Goal: Information Seeking & Learning: Learn about a topic

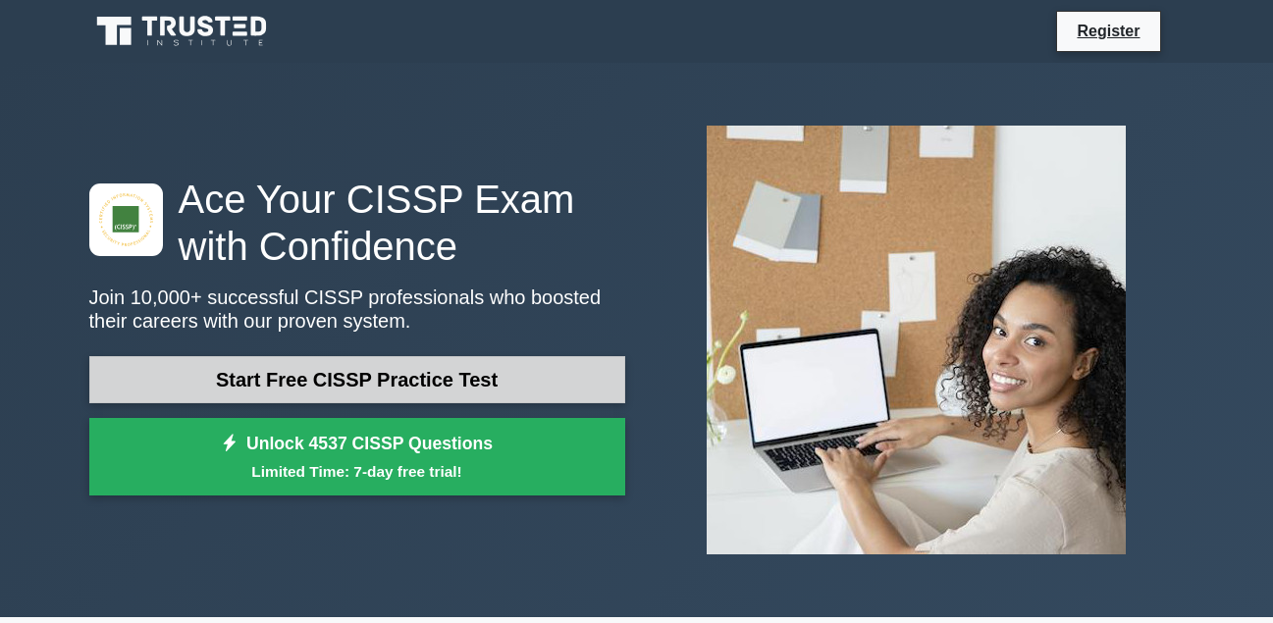
click at [409, 376] on link "Start Free CISSP Practice Test" at bounding box center [357, 379] width 536 height 47
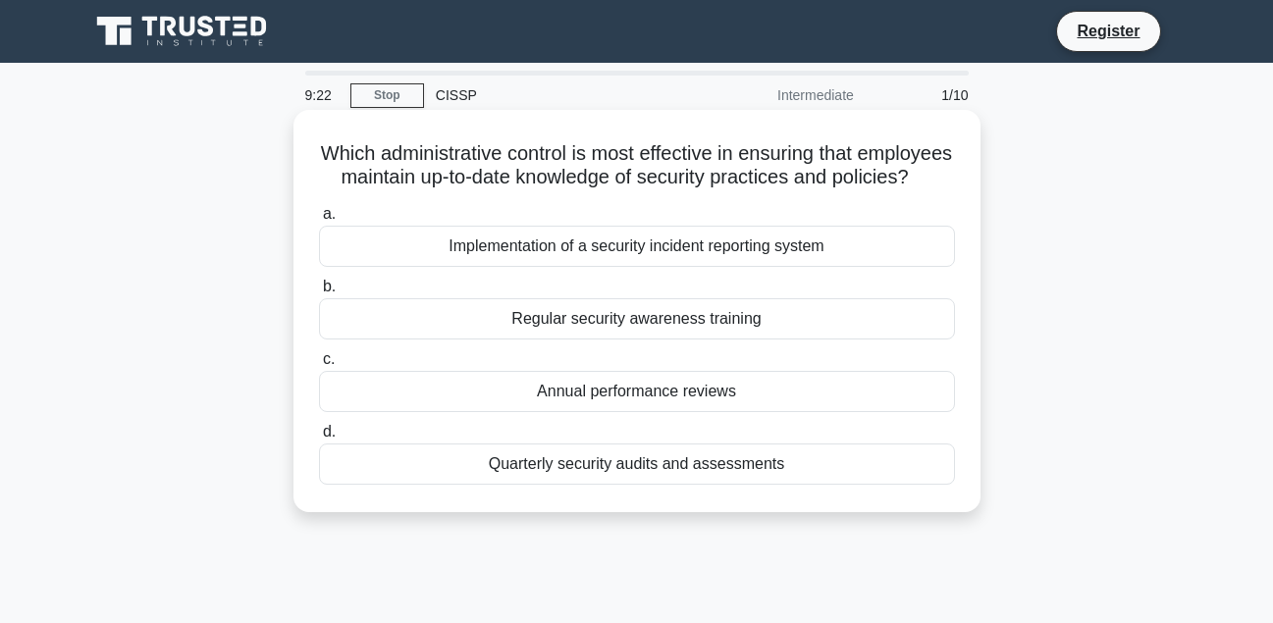
click at [556, 485] on div "Quarterly security audits and assessments" at bounding box center [637, 464] width 636 height 41
click at [319, 439] on input "d. Quarterly security audits and assessments" at bounding box center [319, 432] width 0 height 13
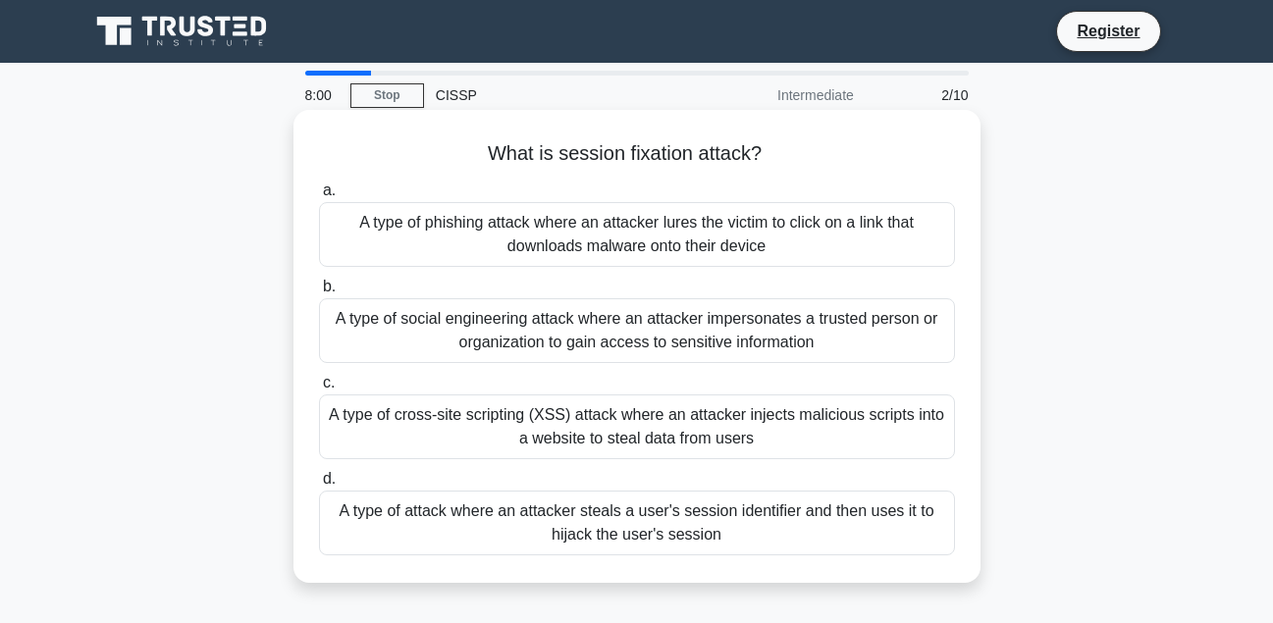
click at [798, 237] on div "A type of phishing attack where an attacker lures the victim to click on a link…" at bounding box center [637, 234] width 636 height 65
click at [319, 197] on input "a. A type of phishing attack where an attacker lures the victim to click on a l…" at bounding box center [319, 191] width 0 height 13
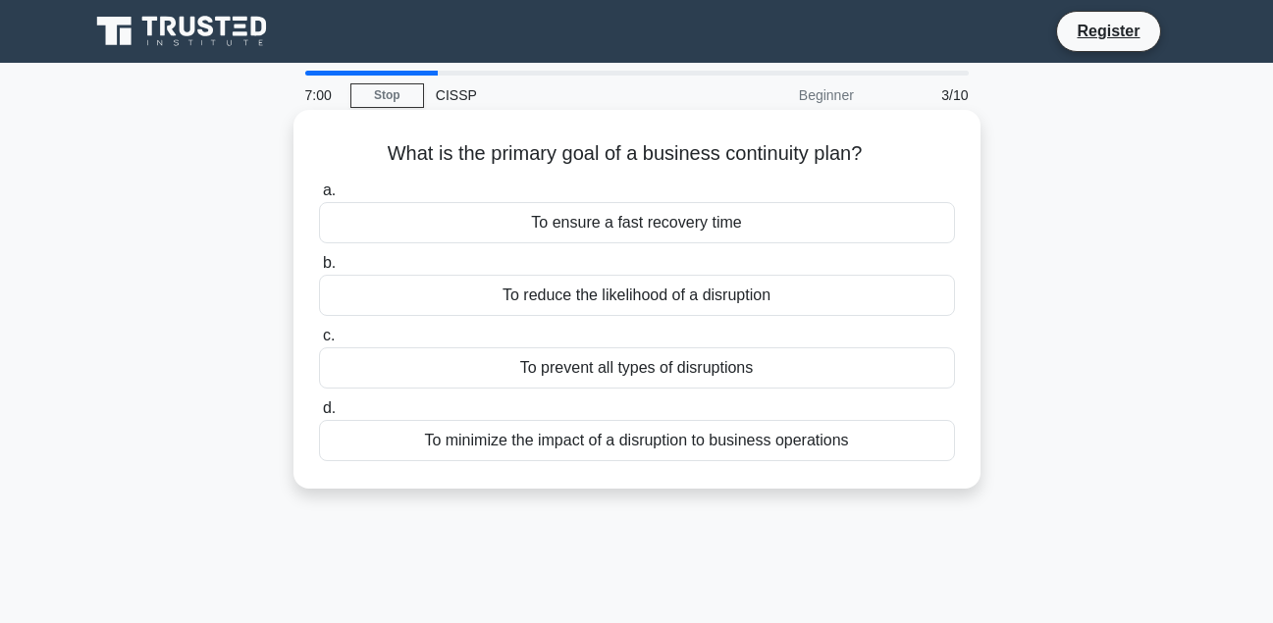
click at [817, 367] on div "To prevent all types of disruptions" at bounding box center [637, 368] width 636 height 41
click at [319, 343] on input "c. To prevent all types of disruptions" at bounding box center [319, 336] width 0 height 13
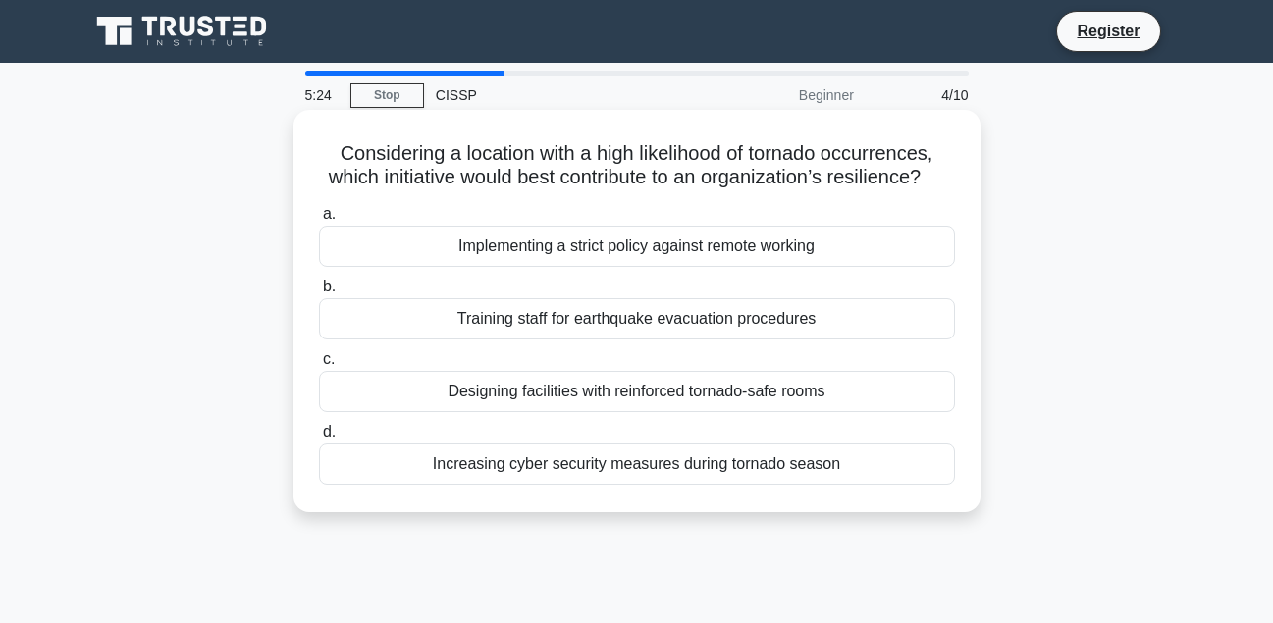
click at [876, 266] on div "Implementing a strict policy against remote working" at bounding box center [637, 246] width 636 height 41
click at [319, 221] on input "a. Implementing a strict policy against remote working" at bounding box center [319, 214] width 0 height 13
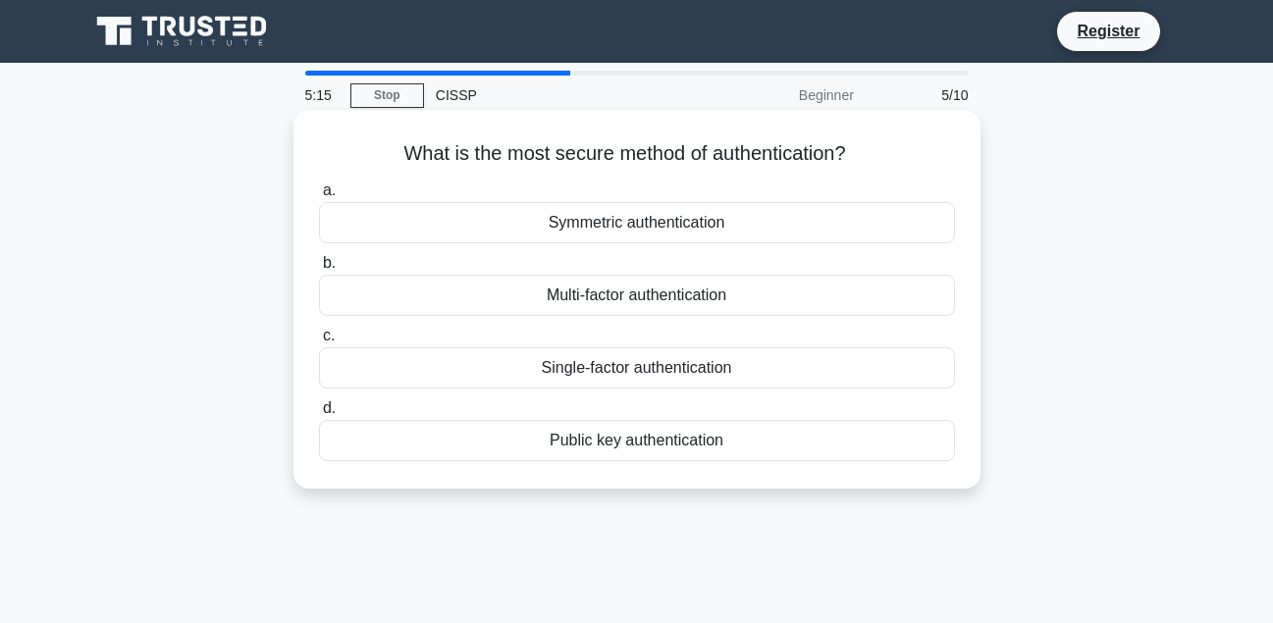
click at [804, 295] on div "Multi-factor authentication" at bounding box center [637, 295] width 636 height 41
click at [319, 270] on input "b. Multi-factor authentication" at bounding box center [319, 263] width 0 height 13
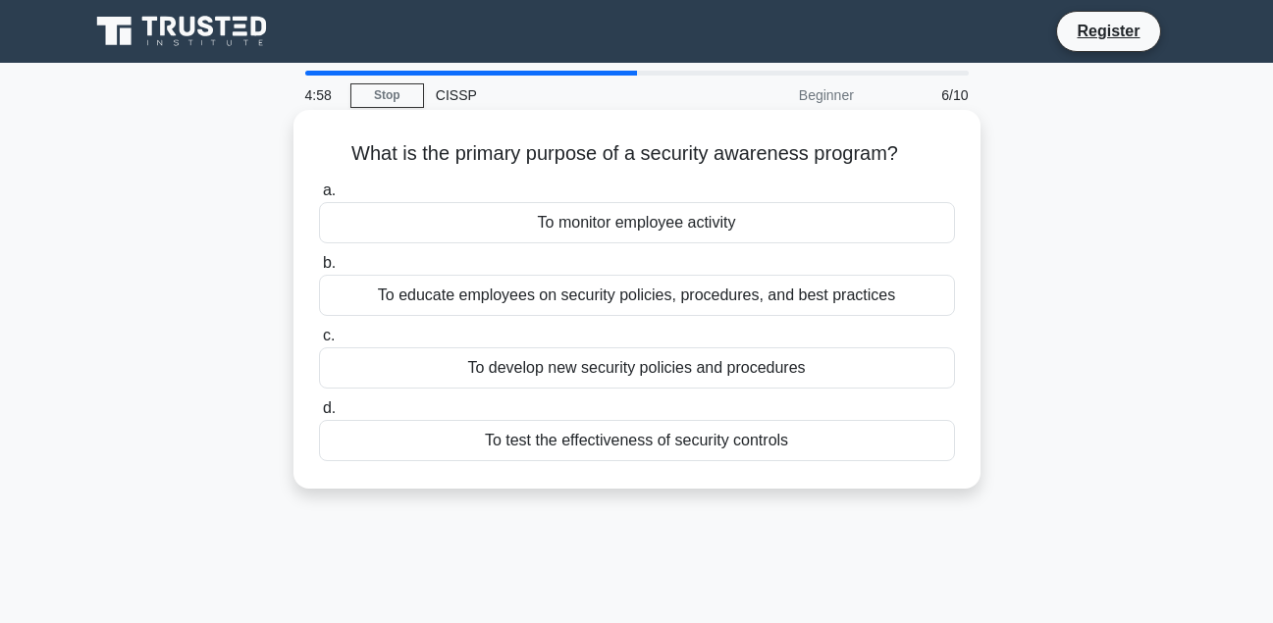
click at [783, 293] on div "To educate employees on security policies, procedures, and best practices" at bounding box center [637, 295] width 636 height 41
click at [319, 270] on input "b. To educate employees on security policies, procedures, and best practices" at bounding box center [319, 263] width 0 height 13
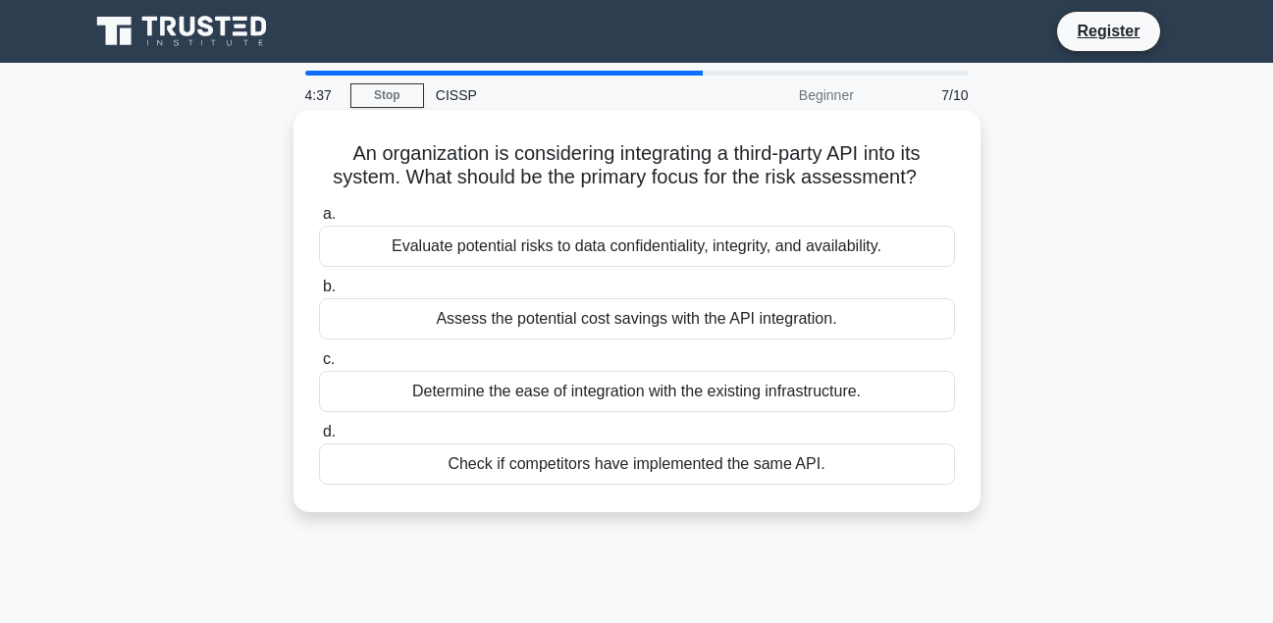
click at [835, 242] on div "Evaluate potential risks to data confidentiality, integrity, and availability." at bounding box center [637, 246] width 636 height 41
click at [319, 221] on input "a. Evaluate potential risks to data confidentiality, integrity, and availabilit…" at bounding box center [319, 214] width 0 height 13
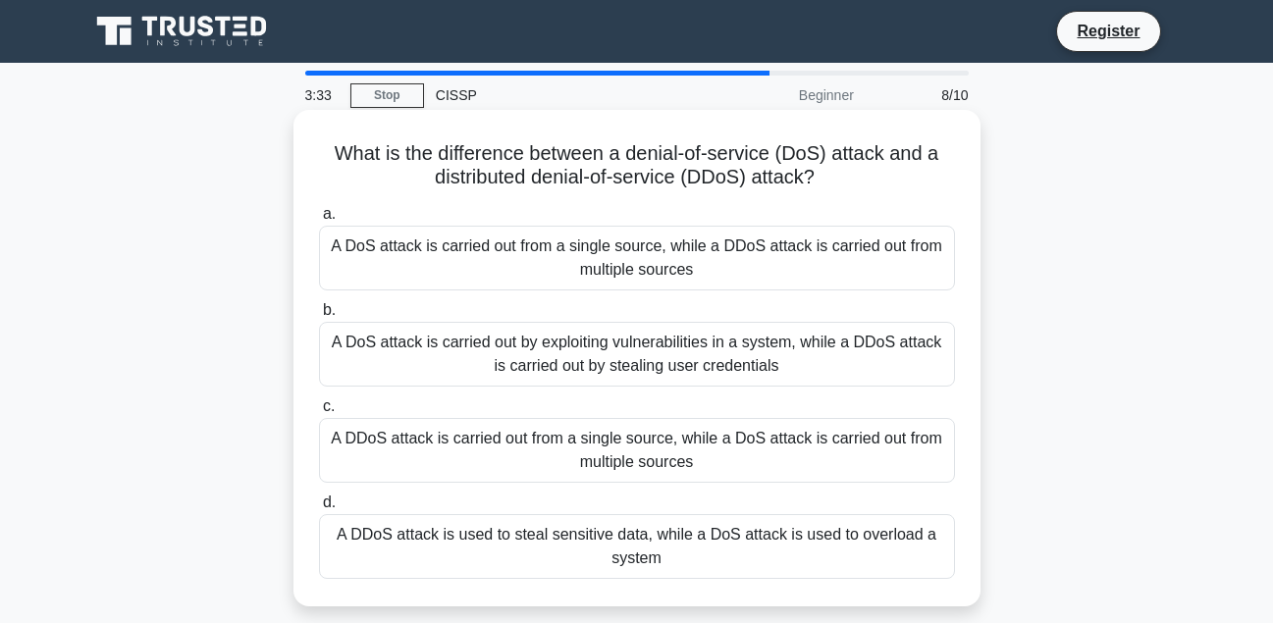
click at [757, 547] on div "A DDoS attack is used to steal sensitive data, while a DoS attack is used to ov…" at bounding box center [637, 546] width 636 height 65
click at [319, 510] on input "d. A DDoS attack is used to steal sensitive data, while a DoS attack is used to…" at bounding box center [319, 503] width 0 height 13
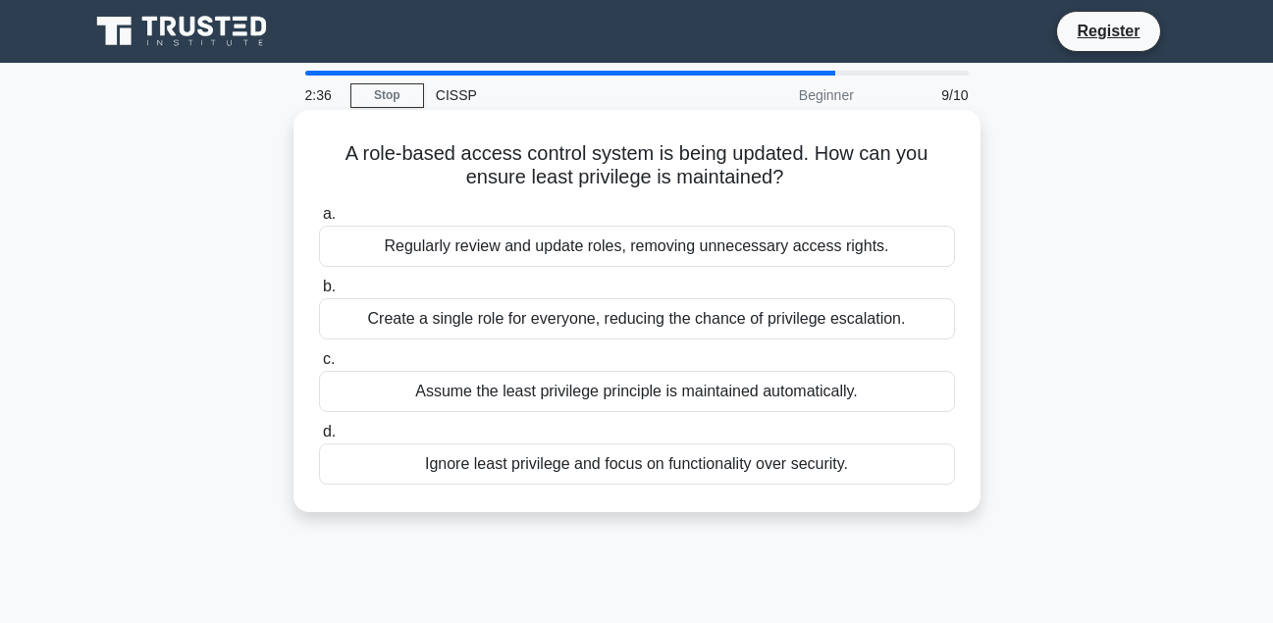
click at [780, 242] on div "Regularly review and update roles, removing unnecessary access rights." at bounding box center [637, 246] width 636 height 41
click at [319, 221] on input "a. Regularly review and update roles, removing unnecessary access rights." at bounding box center [319, 214] width 0 height 13
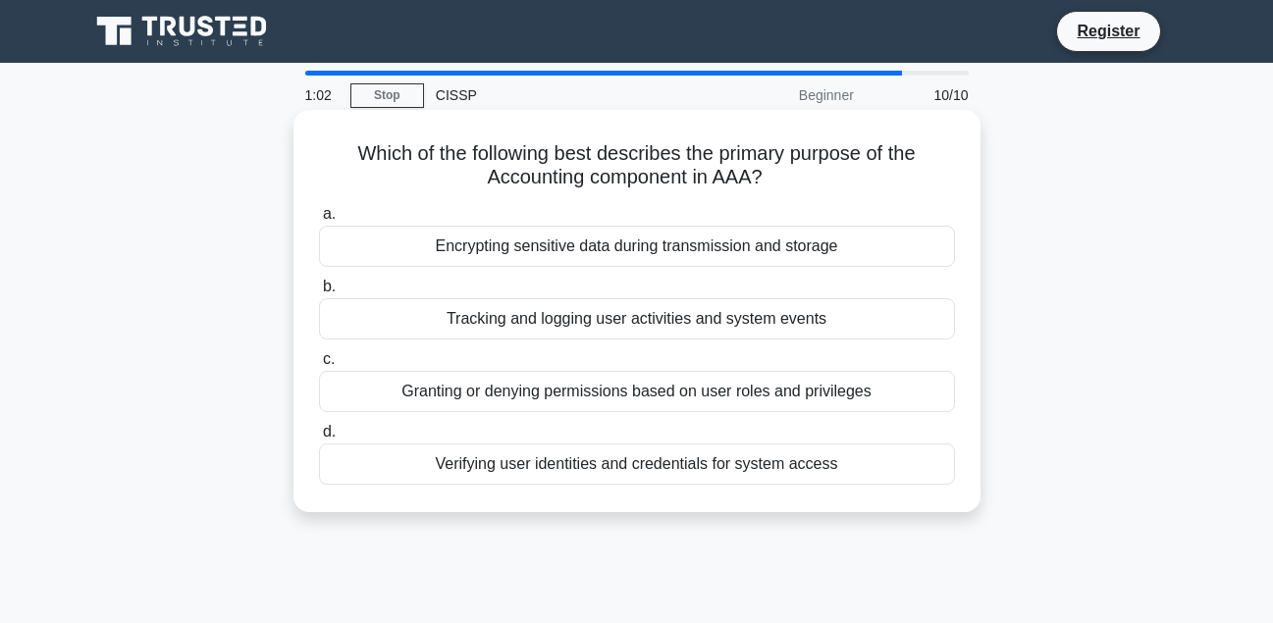
click at [880, 391] on div "Granting or denying permissions based on user roles and privileges" at bounding box center [637, 391] width 636 height 41
click at [319, 366] on input "c. Granting or denying permissions based on user roles and privileges" at bounding box center [319, 359] width 0 height 13
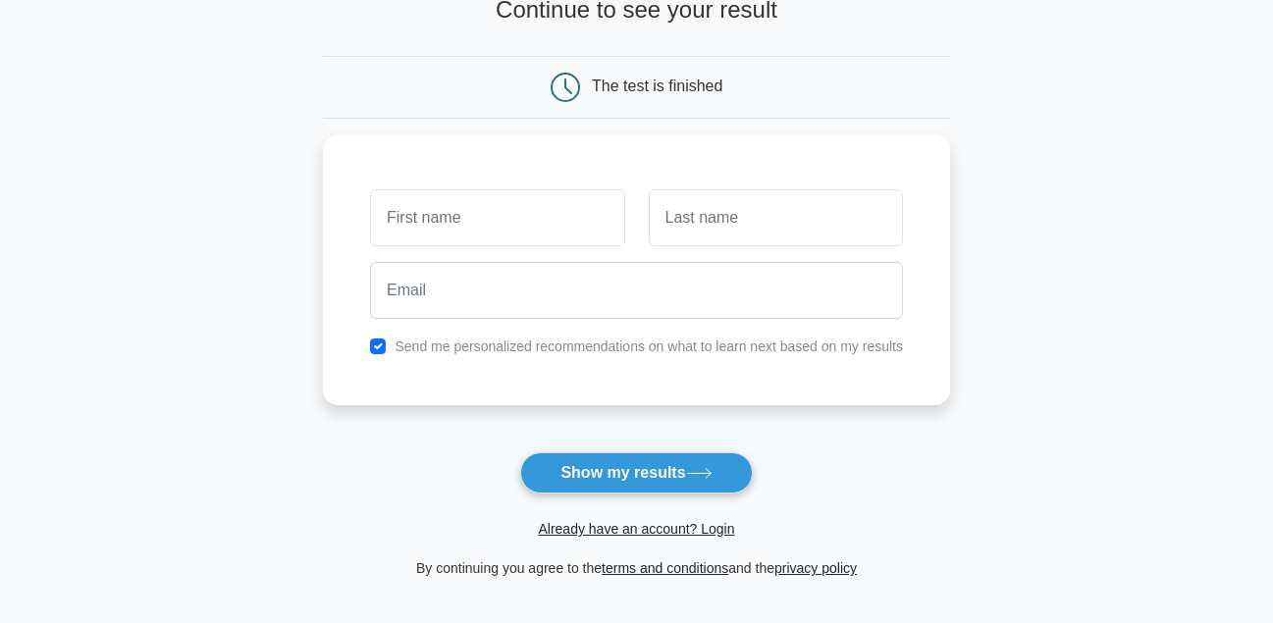
scroll to position [98, 0]
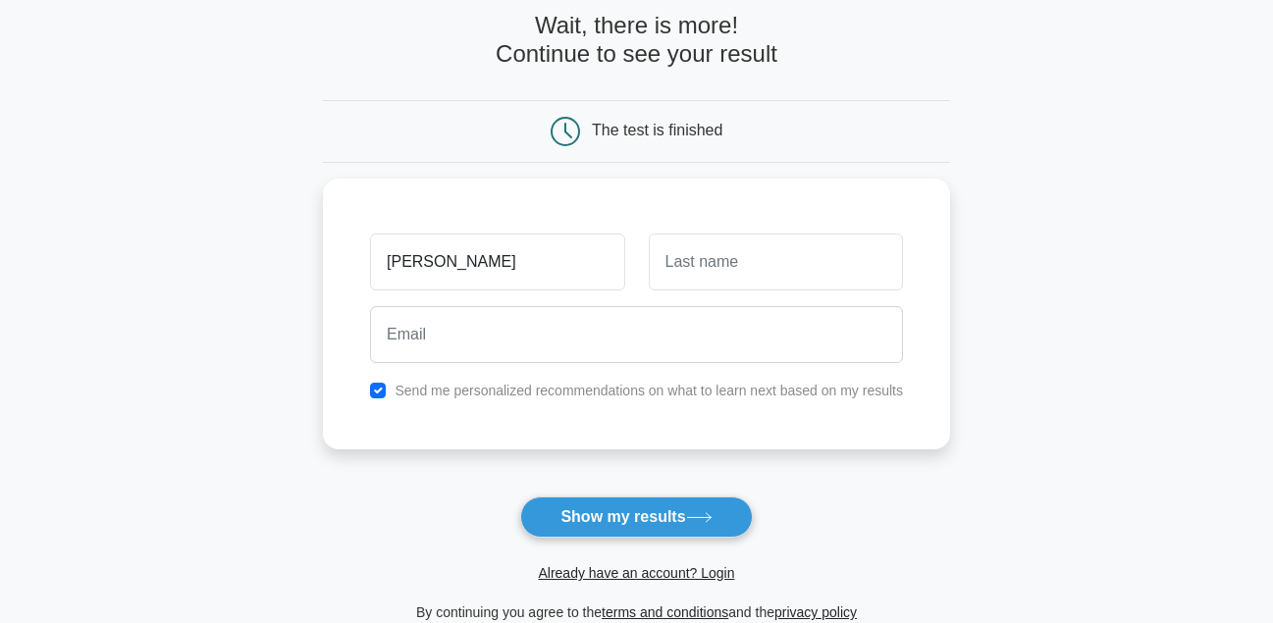
type input "[PERSON_NAME]"
type input "Panchal"
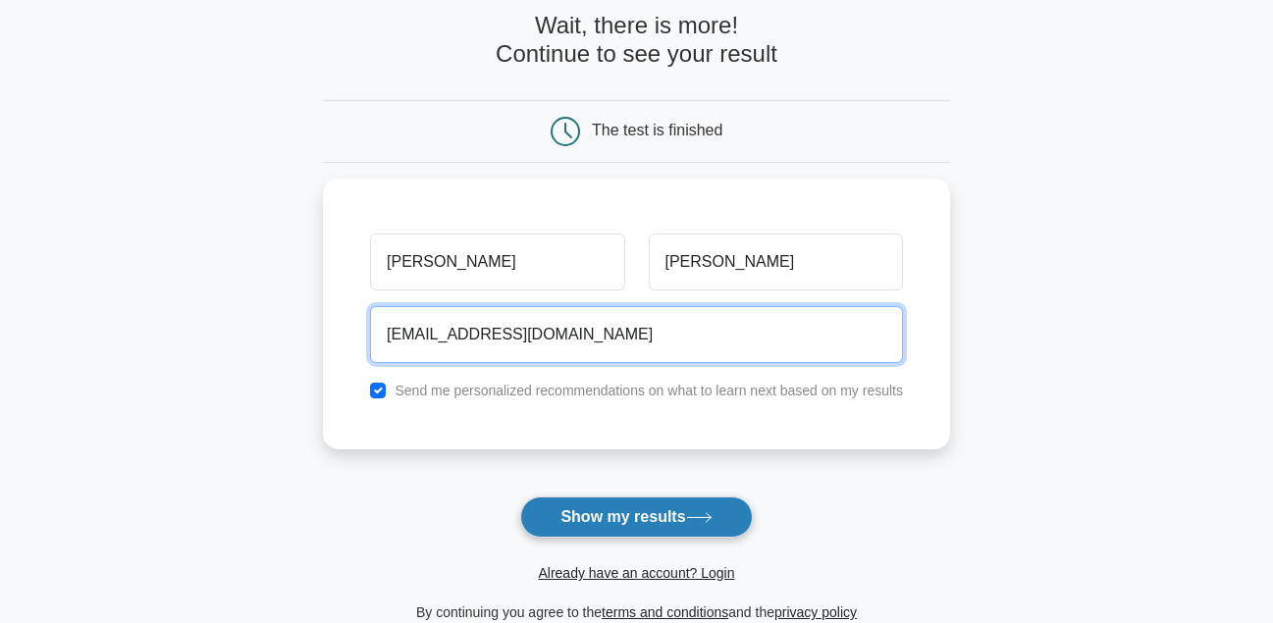
type input "hit123456@gmail.com"
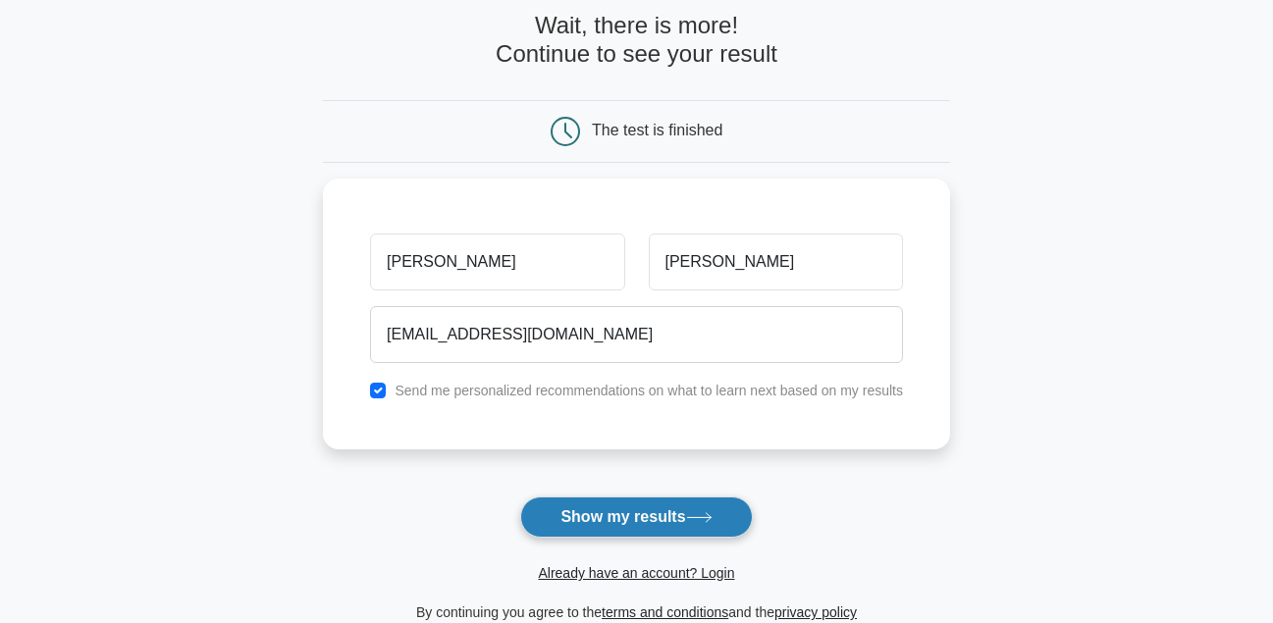
click at [697, 510] on button "Show my results" at bounding box center [636, 517] width 232 height 41
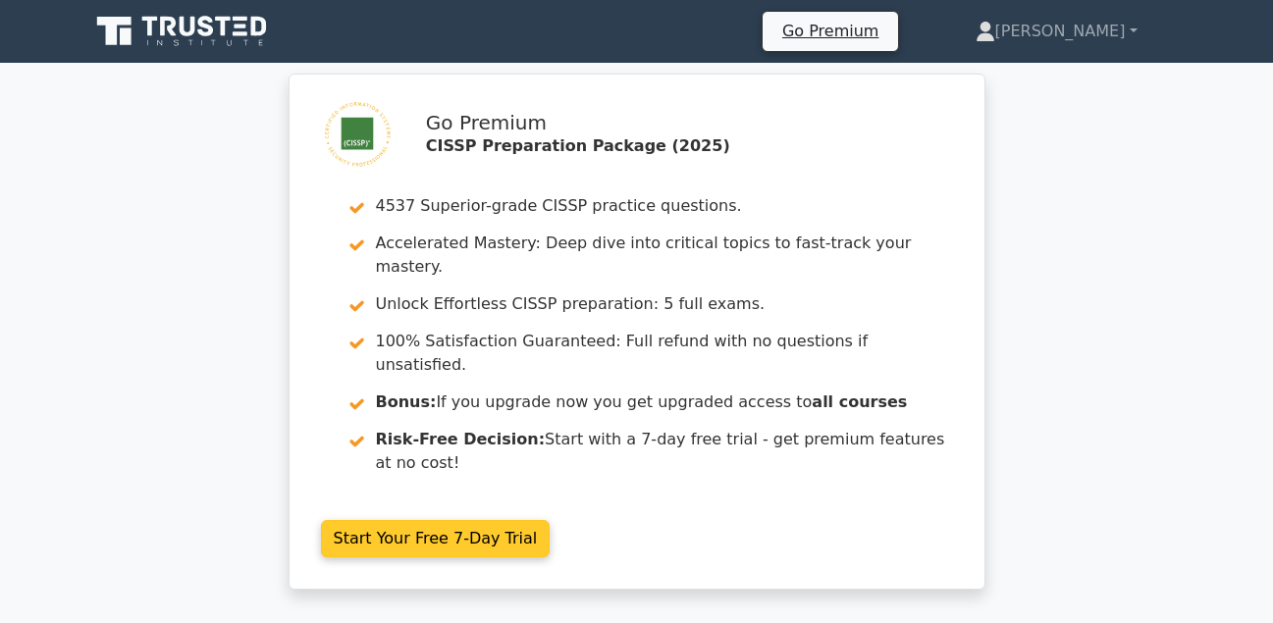
click at [460, 520] on link "Start Your Free 7-Day Trial" at bounding box center [436, 538] width 230 height 37
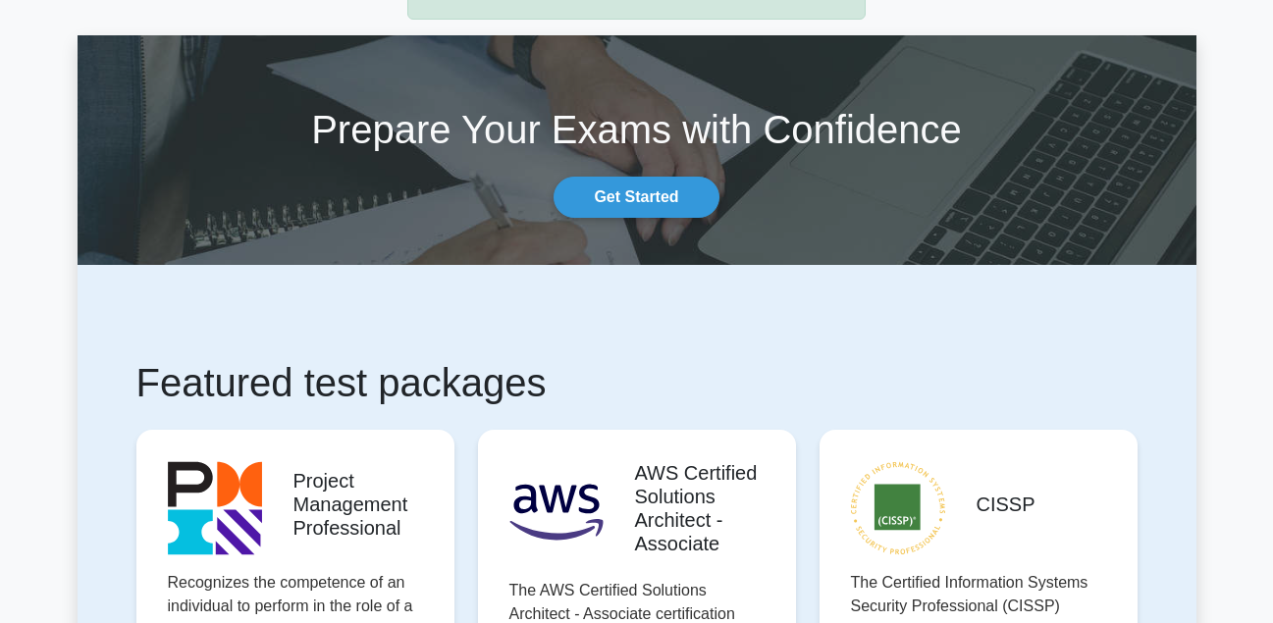
scroll to position [393, 0]
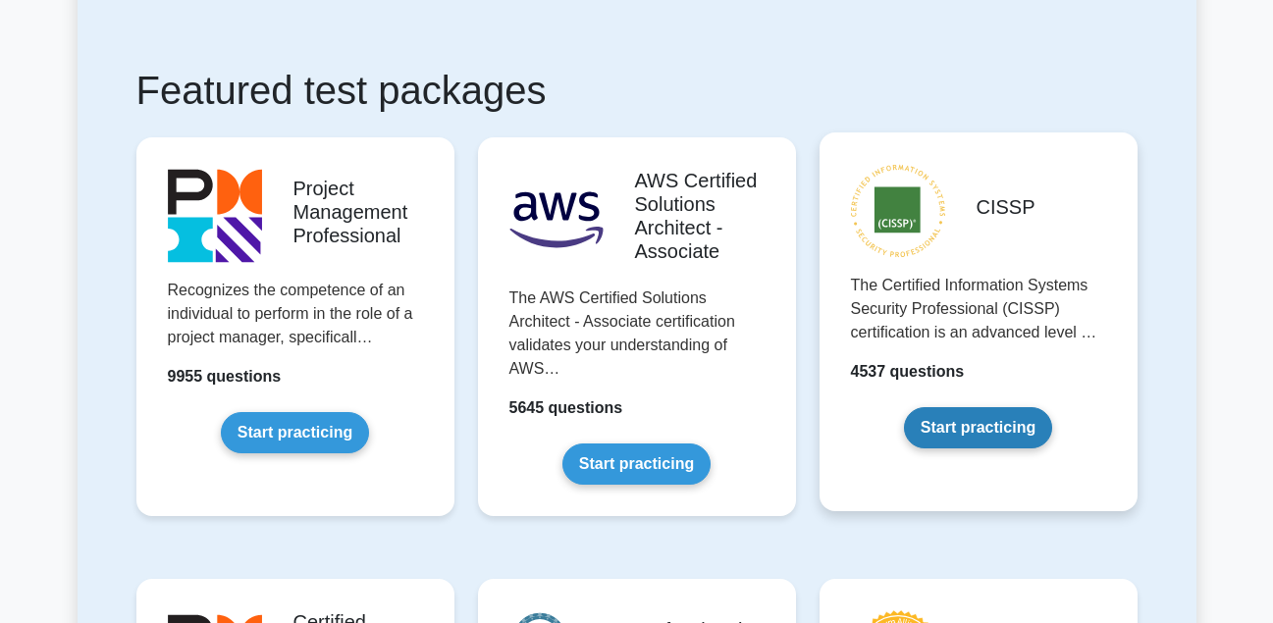
click at [978, 419] on link "Start practicing" at bounding box center [978, 427] width 148 height 41
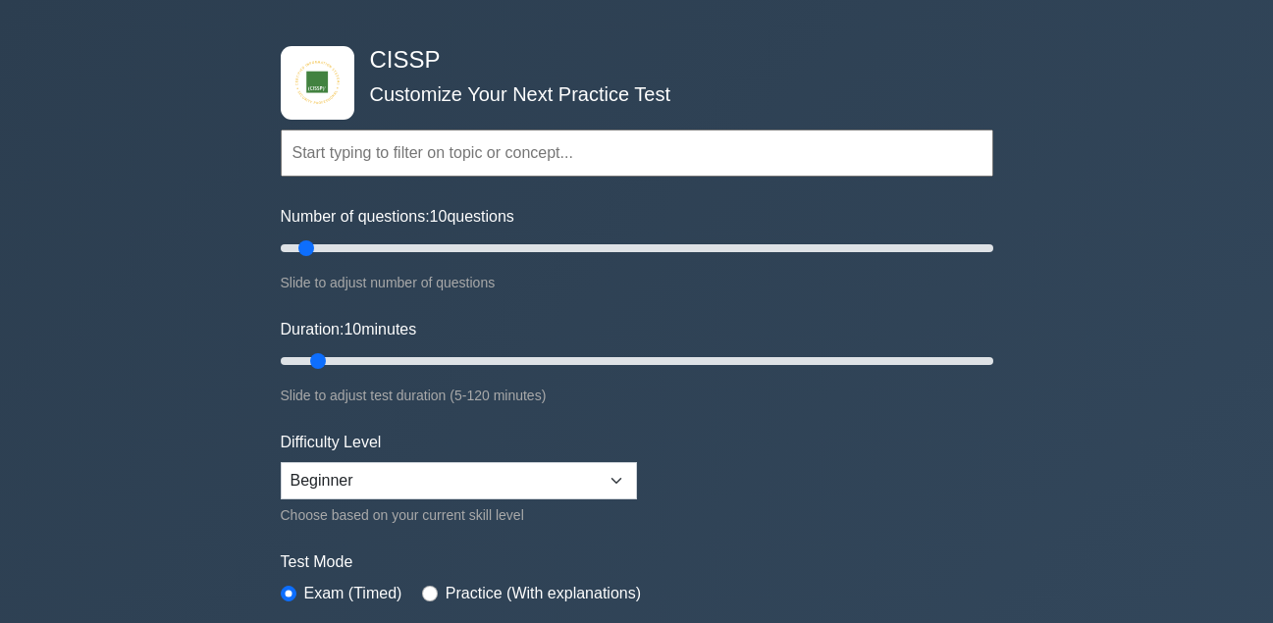
scroll to position [260, 0]
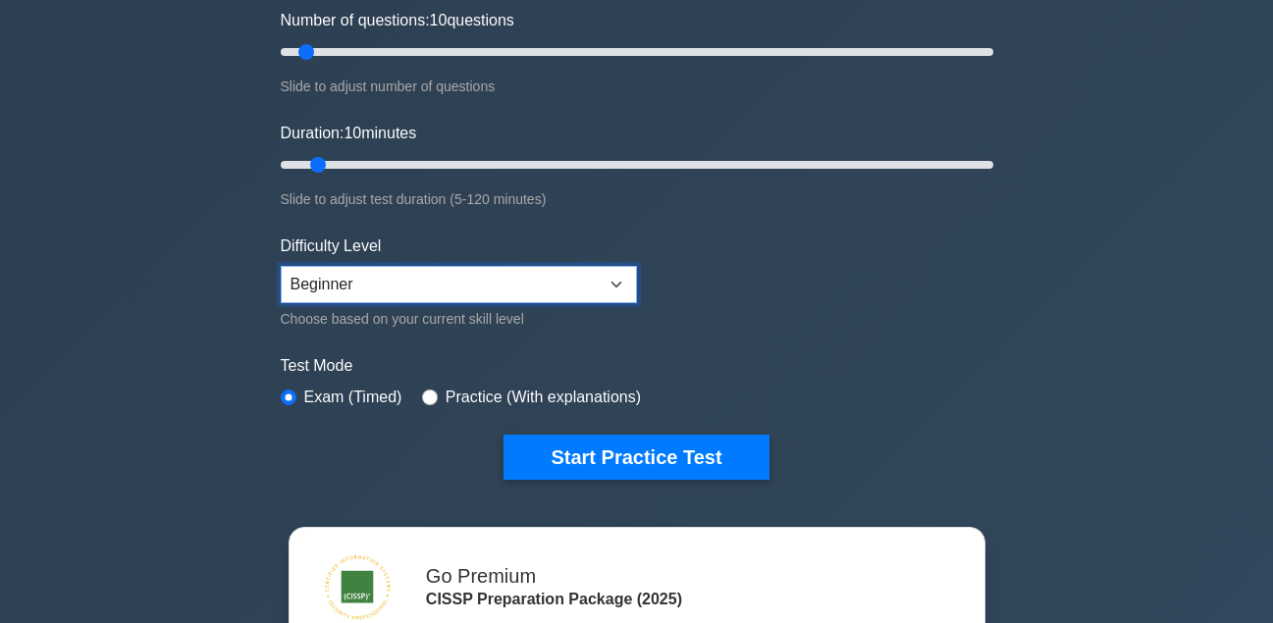
click at [437, 277] on select "Beginner Intermediate Expert" at bounding box center [459, 284] width 356 height 37
select select "intermediate"
click at [281, 266] on select "Beginner Intermediate Expert" at bounding box center [459, 284] width 356 height 37
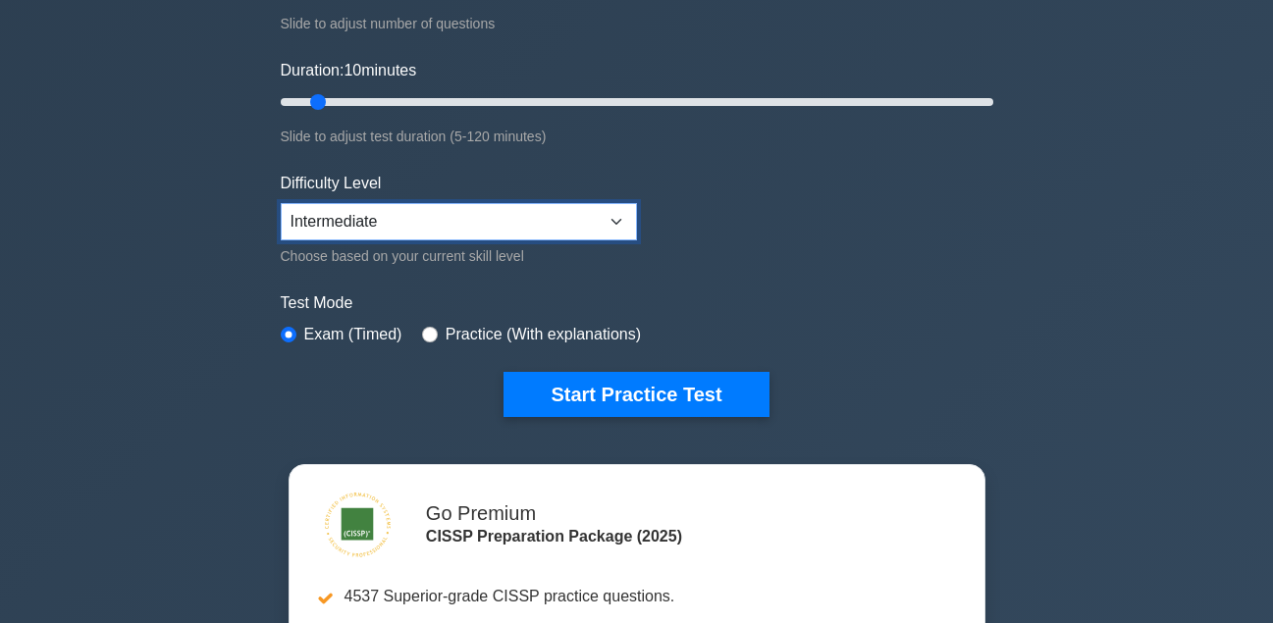
scroll to position [555, 0]
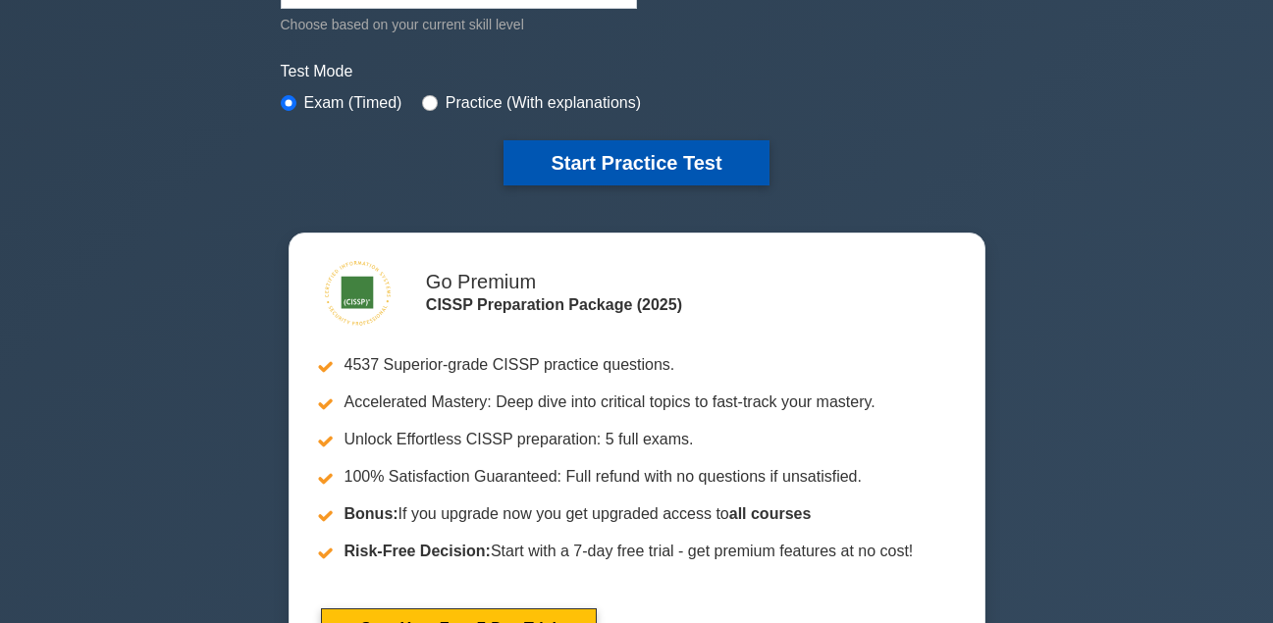
click at [656, 154] on button "Start Practice Test" at bounding box center [636, 162] width 265 height 45
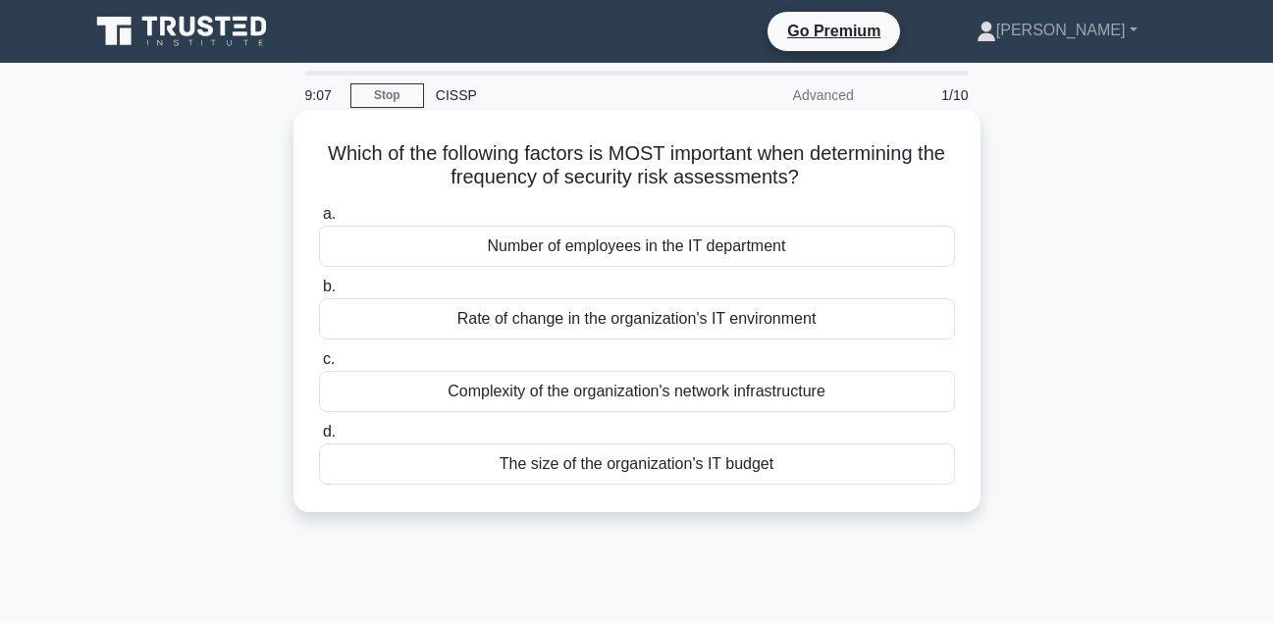
click at [851, 388] on div "Complexity of the organization's network infrastructure" at bounding box center [637, 391] width 636 height 41
click at [319, 366] on input "c. Complexity of the organization's network infrastructure" at bounding box center [319, 359] width 0 height 13
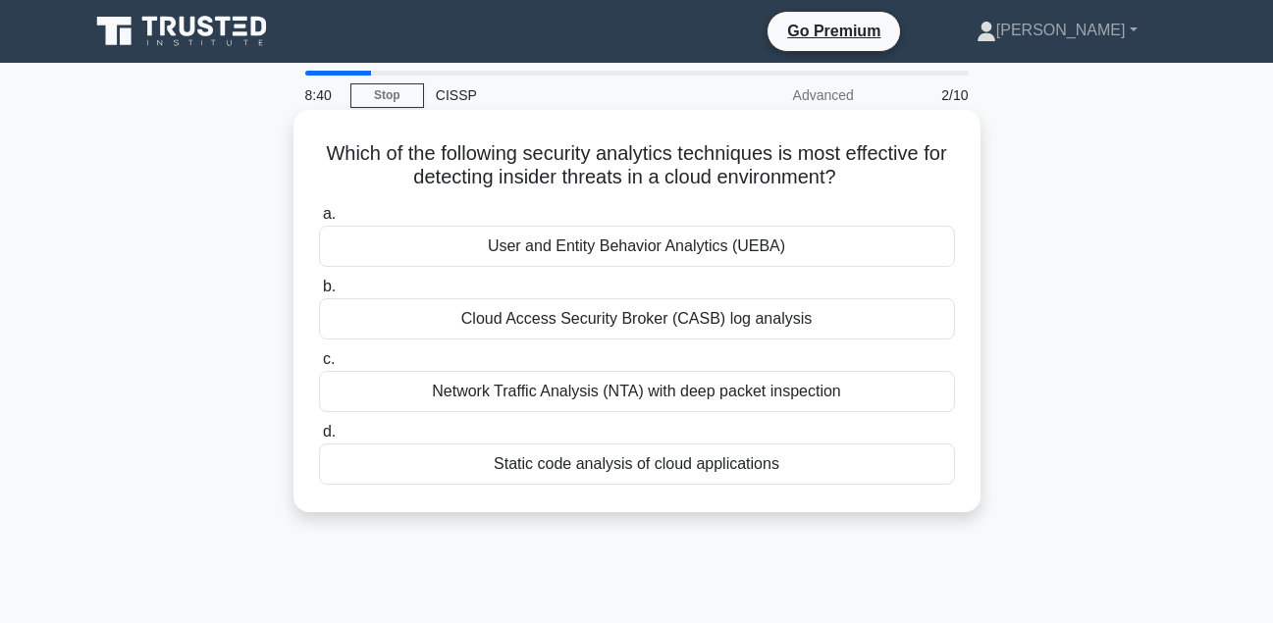
click at [844, 242] on div "User and Entity Behavior Analytics (UEBA)" at bounding box center [637, 246] width 636 height 41
click at [319, 221] on input "a. User and Entity Behavior Analytics (UEBA)" at bounding box center [319, 214] width 0 height 13
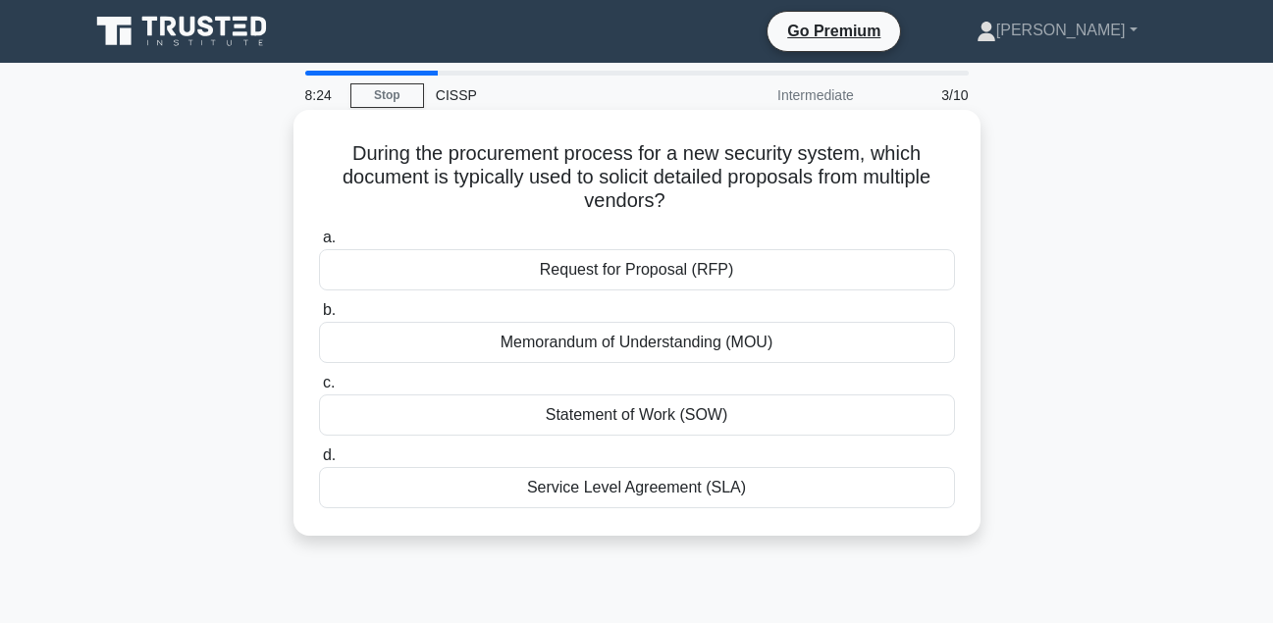
click at [810, 490] on div "Service Level Agreement (SLA)" at bounding box center [637, 487] width 636 height 41
click at [319, 462] on input "d. Service Level Agreement (SLA)" at bounding box center [319, 456] width 0 height 13
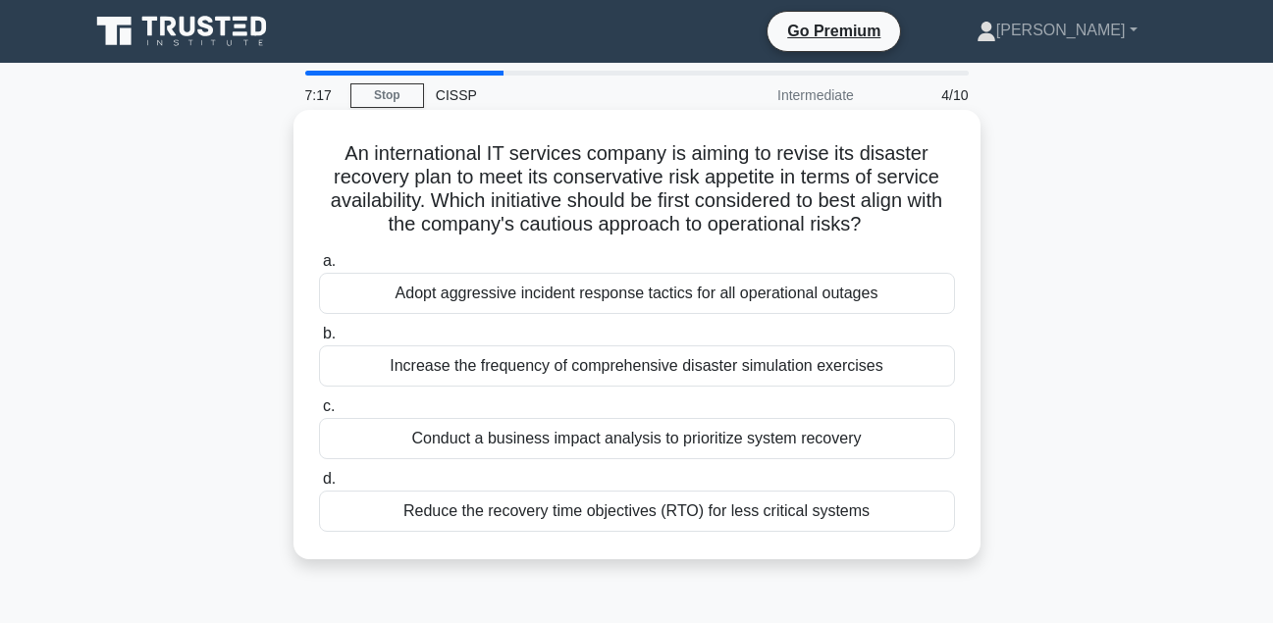
click at [795, 437] on div "Conduct a business impact analysis to prioritize system recovery" at bounding box center [637, 438] width 636 height 41
click at [319, 413] on input "c. Conduct a business impact analysis to prioritize system recovery" at bounding box center [319, 407] width 0 height 13
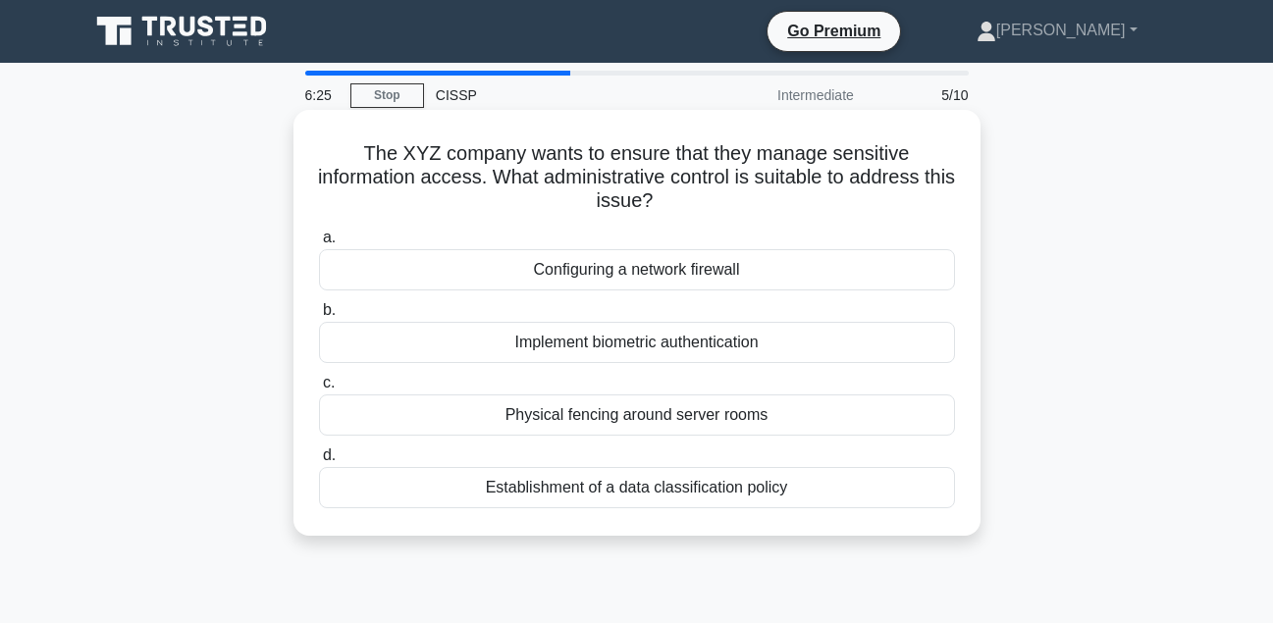
click at [807, 337] on div "Implement biometric authentication" at bounding box center [637, 342] width 636 height 41
click at [319, 317] on input "b. Implement biometric authentication" at bounding box center [319, 310] width 0 height 13
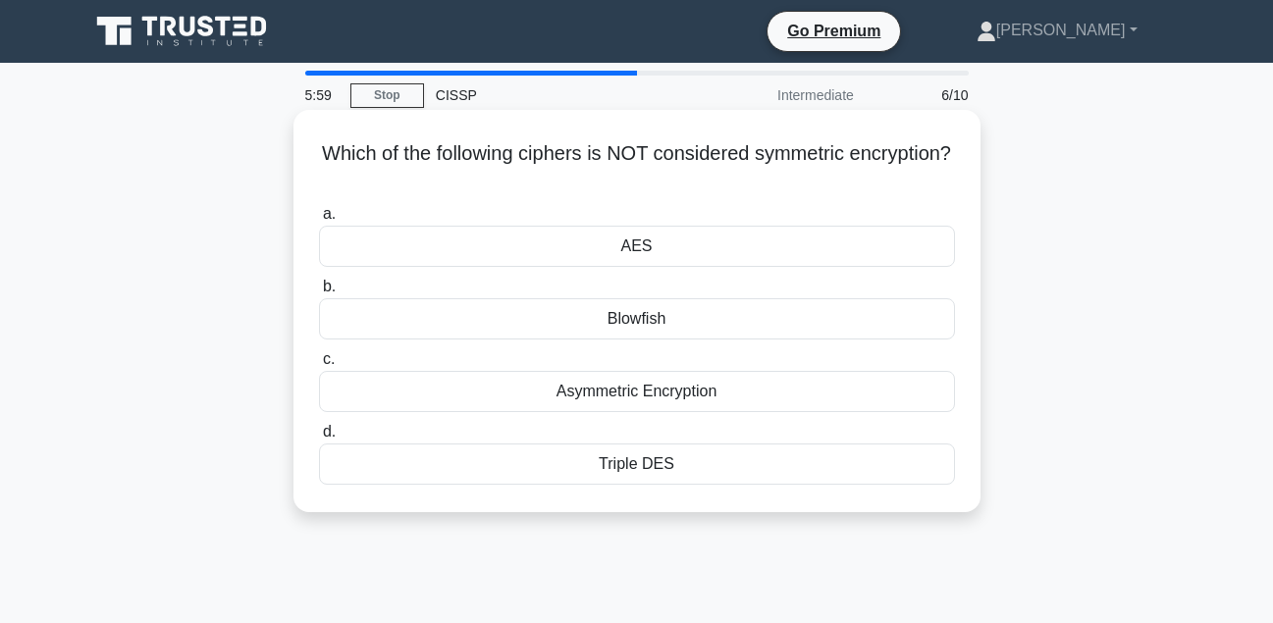
click at [776, 319] on div "Blowfish" at bounding box center [637, 318] width 636 height 41
click at [319, 294] on input "b. Blowfish" at bounding box center [319, 287] width 0 height 13
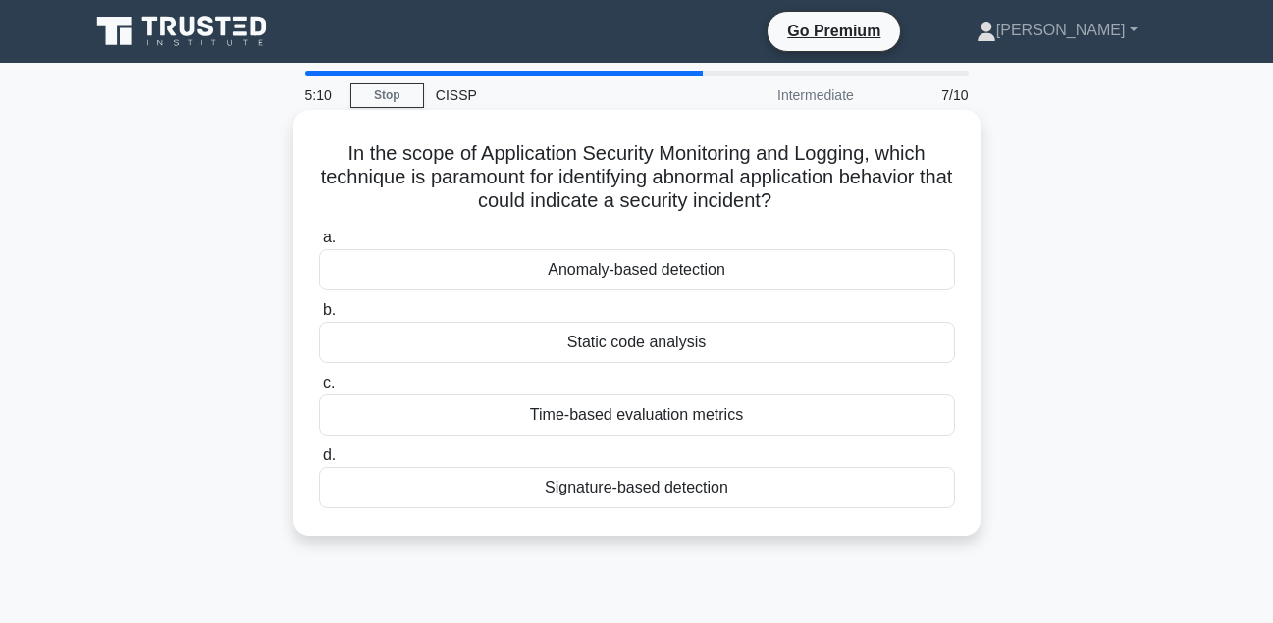
click at [827, 340] on div "Static code analysis" at bounding box center [637, 342] width 636 height 41
click at [319, 317] on input "b. Static code analysis" at bounding box center [319, 310] width 0 height 13
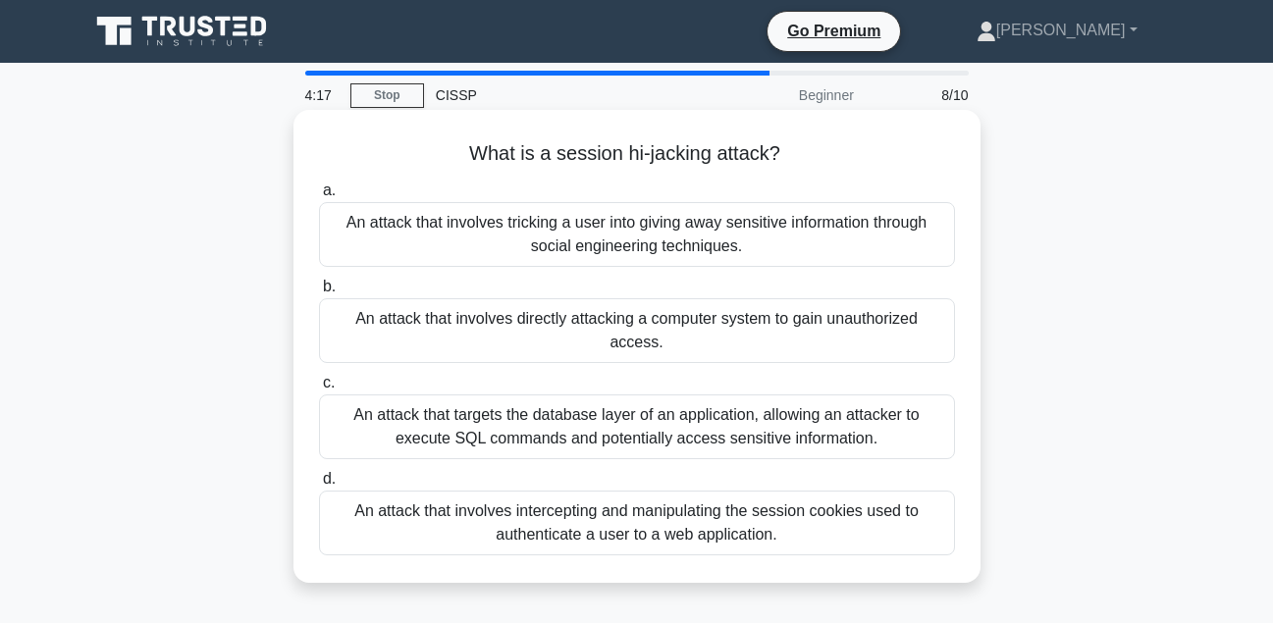
click at [836, 233] on div "An attack that involves tricking a user into giving away sensitive information …" at bounding box center [637, 234] width 636 height 65
click at [319, 197] on input "a. An attack that involves tricking a user into giving away sensitive informati…" at bounding box center [319, 191] width 0 height 13
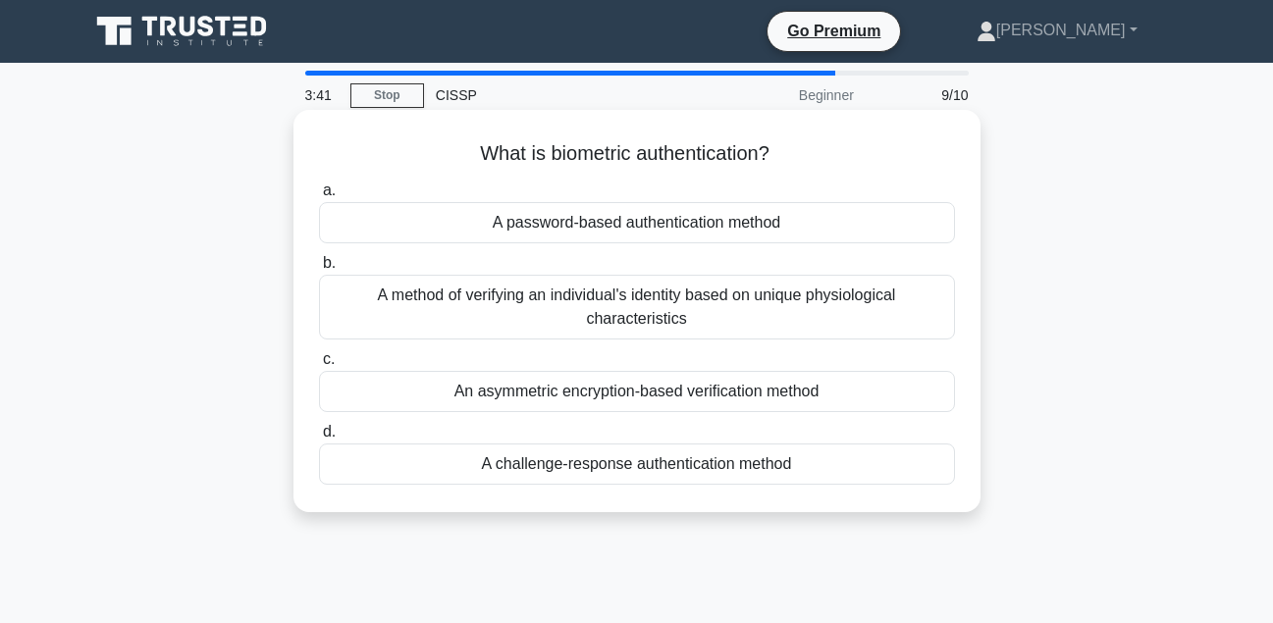
click at [768, 315] on div "A method of verifying an individual's identity based on unique physiological ch…" at bounding box center [637, 307] width 636 height 65
click at [319, 270] on input "b. A method of verifying an individual's identity based on unique physiological…" at bounding box center [319, 263] width 0 height 13
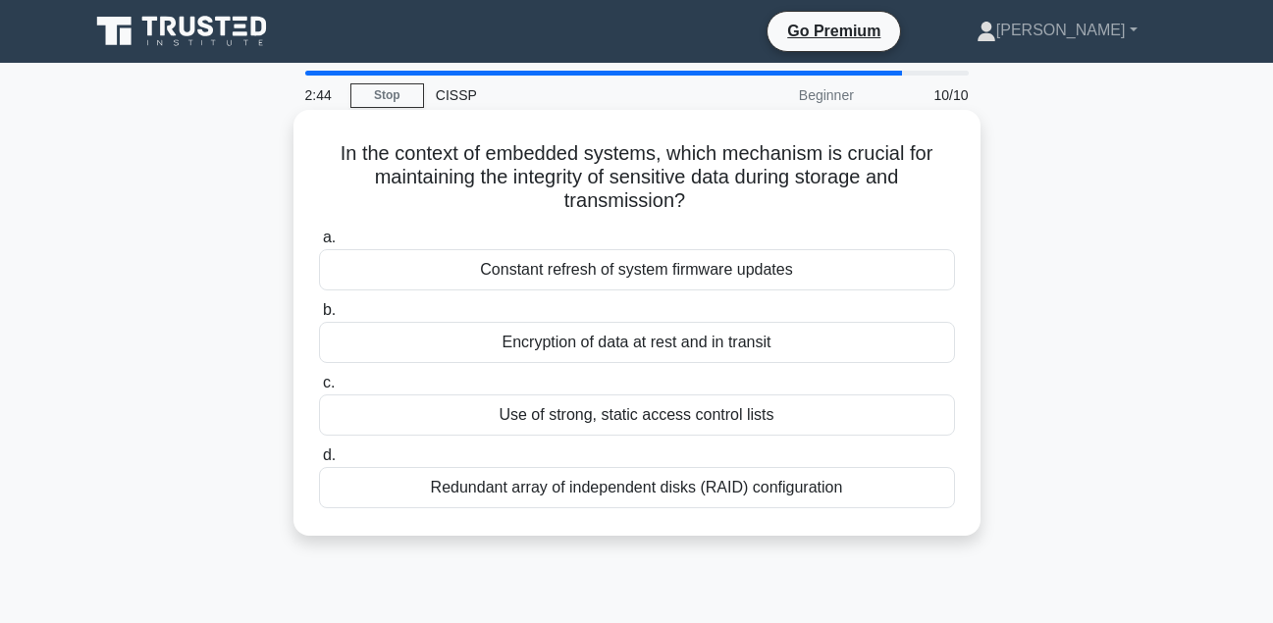
click at [840, 337] on div "Encryption of data at rest and in transit" at bounding box center [637, 342] width 636 height 41
click at [319, 317] on input "b. Encryption of data at rest and in transit" at bounding box center [319, 310] width 0 height 13
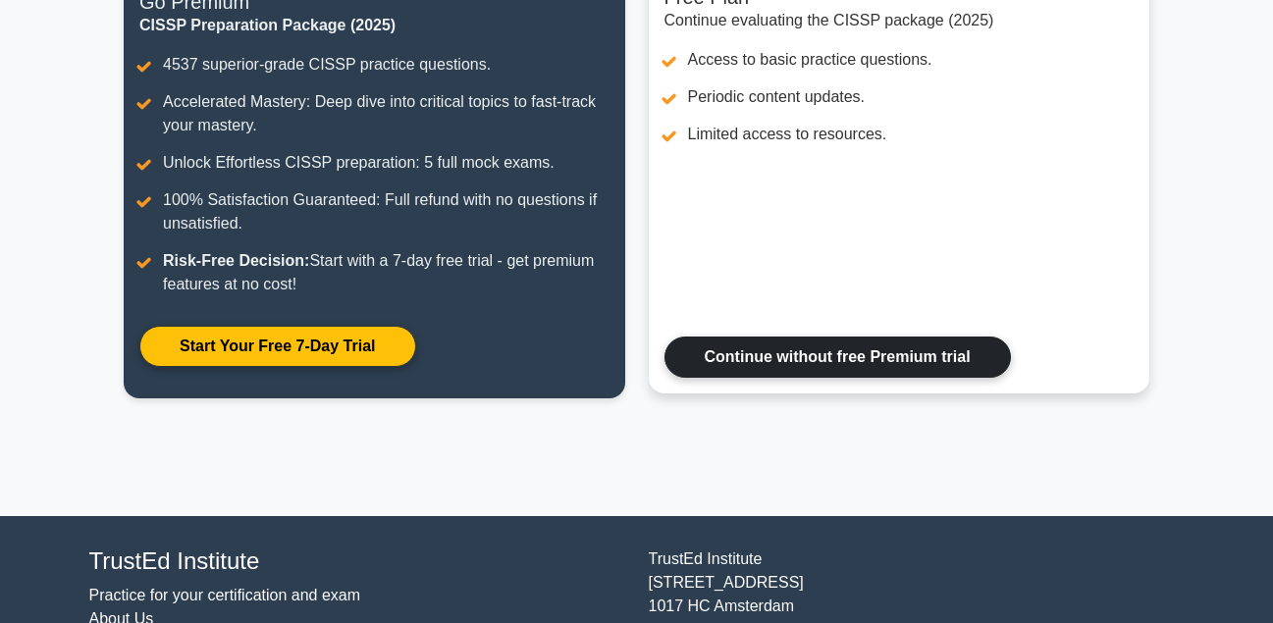
scroll to position [404, 0]
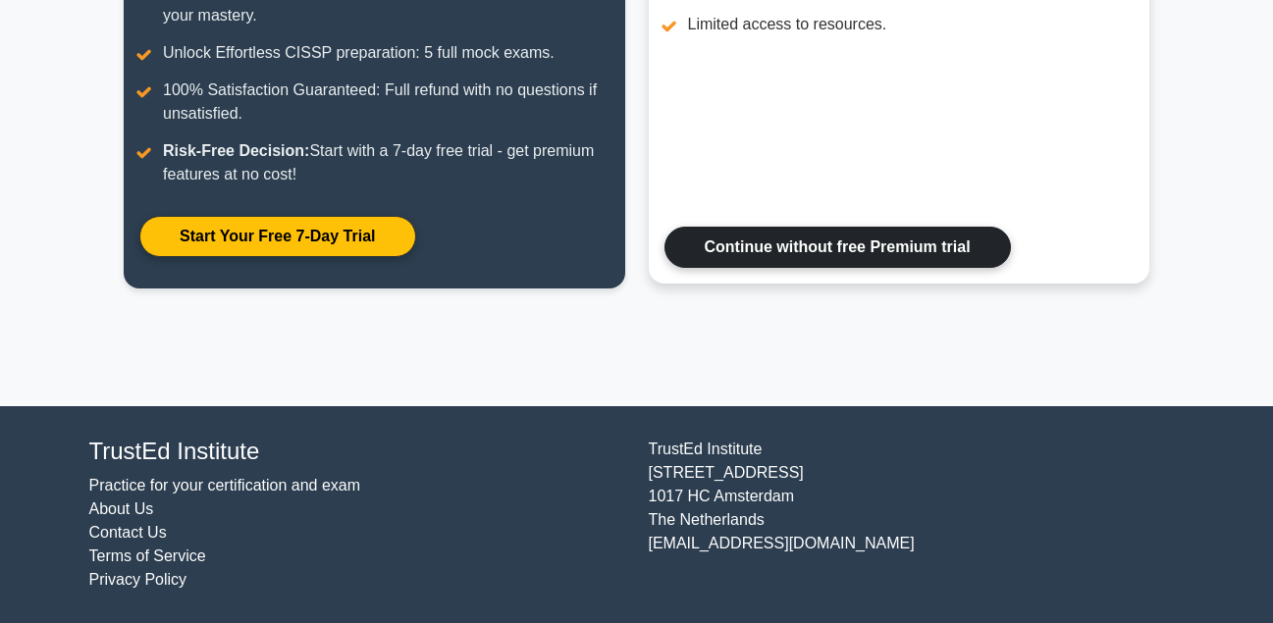
click at [821, 242] on link "Continue without free Premium trial" at bounding box center [838, 247] width 347 height 41
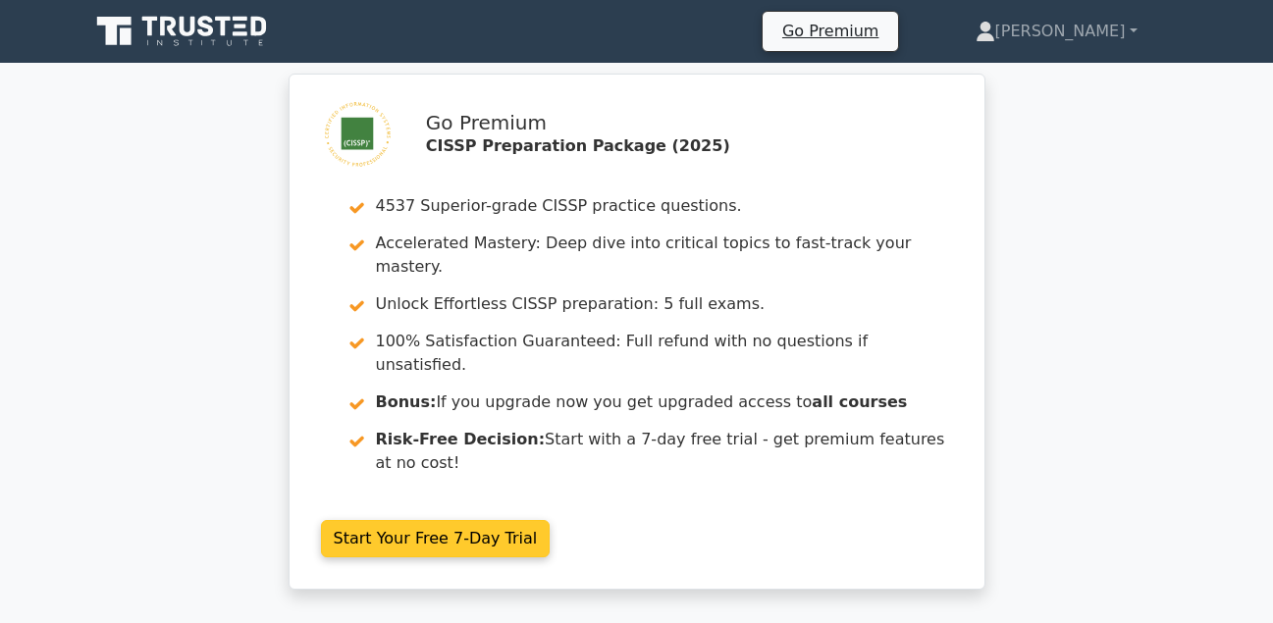
click at [459, 520] on link "Start Your Free 7-Day Trial" at bounding box center [436, 538] width 230 height 37
